Goal: Task Accomplishment & Management: Complete application form

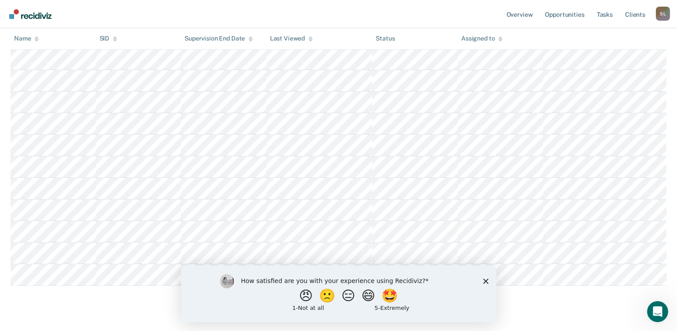
scroll to position [338, 0]
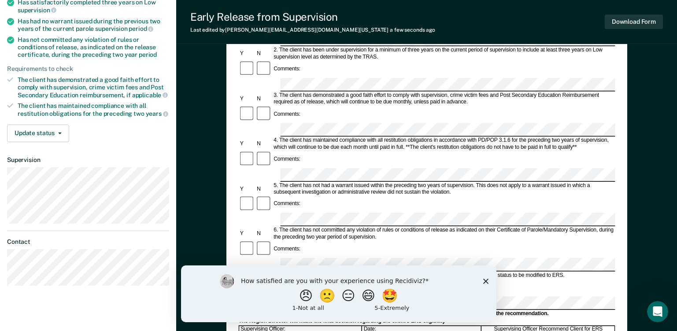
scroll to position [166, 0]
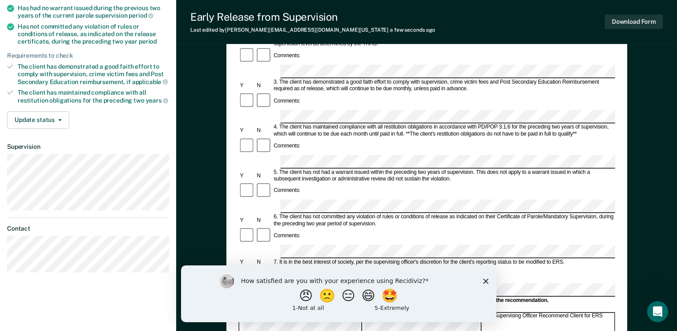
click at [318, 266] on div "Comments:" at bounding box center [426, 275] width 377 height 18
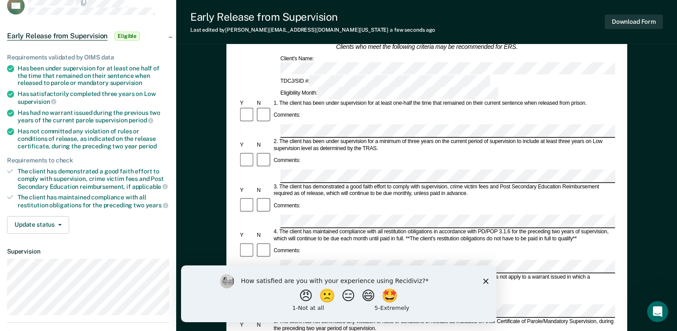
scroll to position [60, 0]
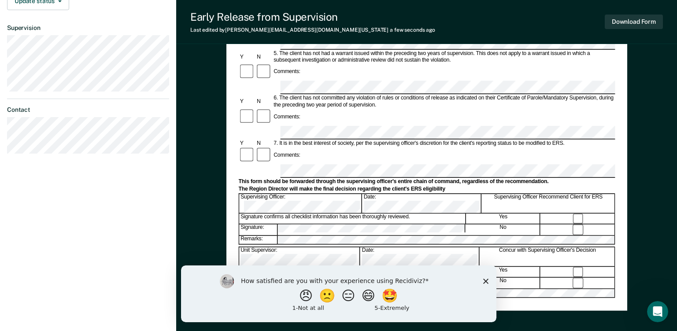
scroll to position [270, 0]
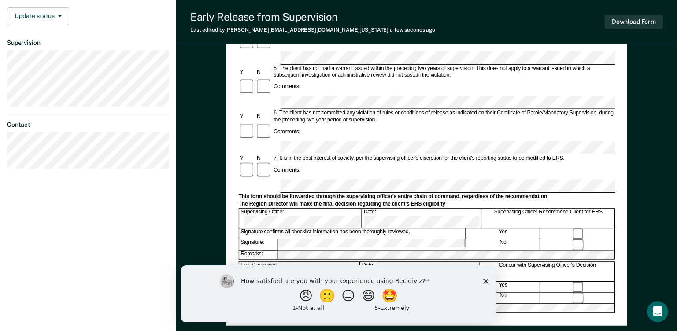
click at [577, 239] on div "Signature: No" at bounding box center [426, 244] width 377 height 11
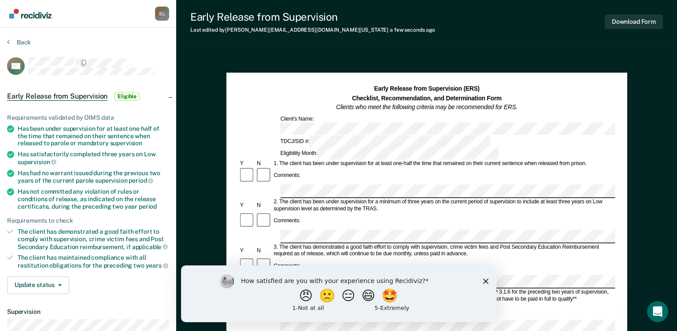
scroll to position [0, 0]
click at [663, 56] on div "Early Release from Supervision Last edited by [PERSON_NAME][EMAIL_ADDRESS][DOMA…" at bounding box center [426, 312] width 501 height 624
click at [487, 282] on icon "Close survey" at bounding box center [485, 281] width 5 height 5
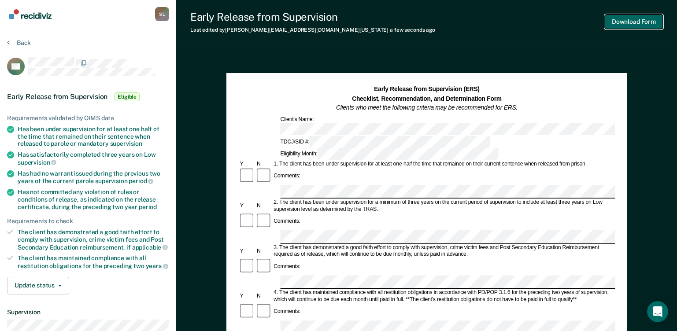
click at [649, 22] on button "Download Form" at bounding box center [634, 22] width 58 height 15
